Goal: Information Seeking & Learning: Learn about a topic

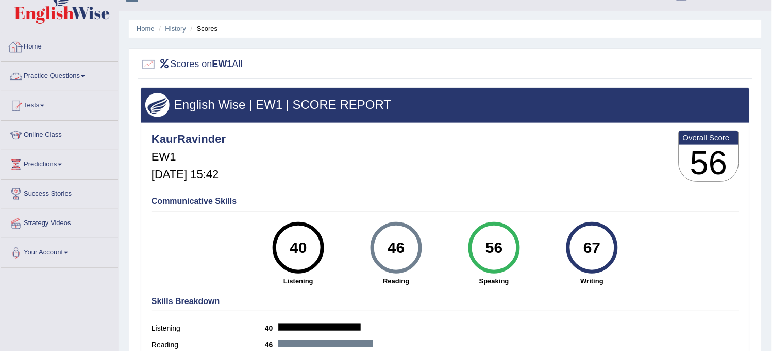
click at [59, 75] on link "Practice Questions" at bounding box center [60, 75] width 118 height 26
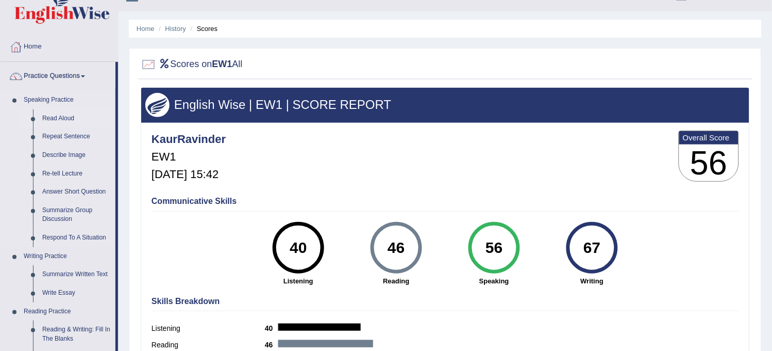
click at [58, 115] on link "Read Aloud" at bounding box center [77, 118] width 78 height 19
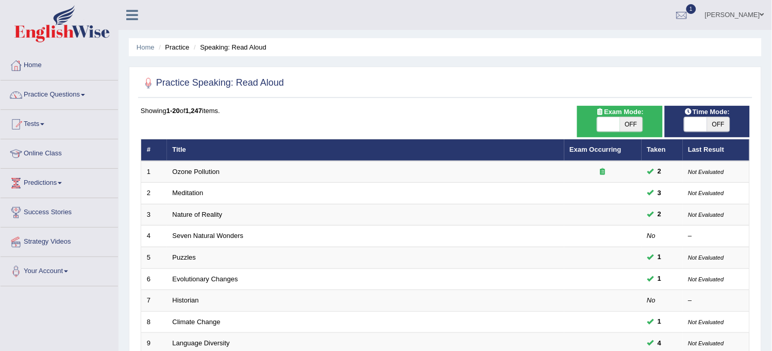
click at [705, 122] on span at bounding box center [696, 124] width 23 height 14
checkbox input "true"
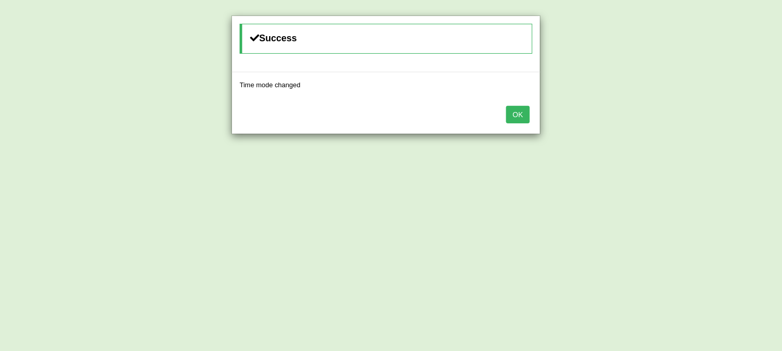
click at [519, 114] on button "OK" at bounding box center [518, 115] width 24 height 18
